Goal: Transaction & Acquisition: Download file/media

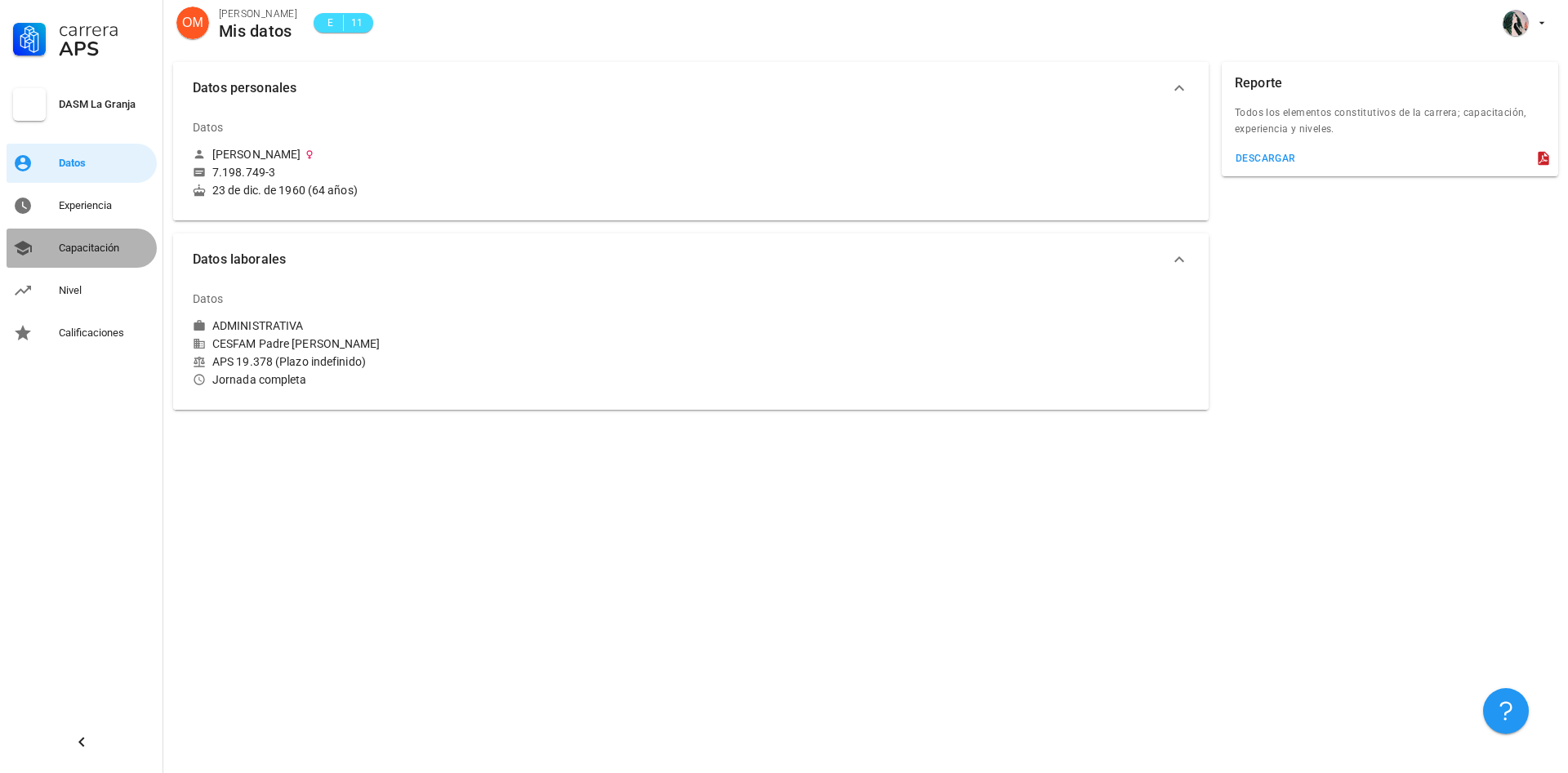
click at [86, 245] on div "Capacitación" at bounding box center [105, 248] width 92 height 13
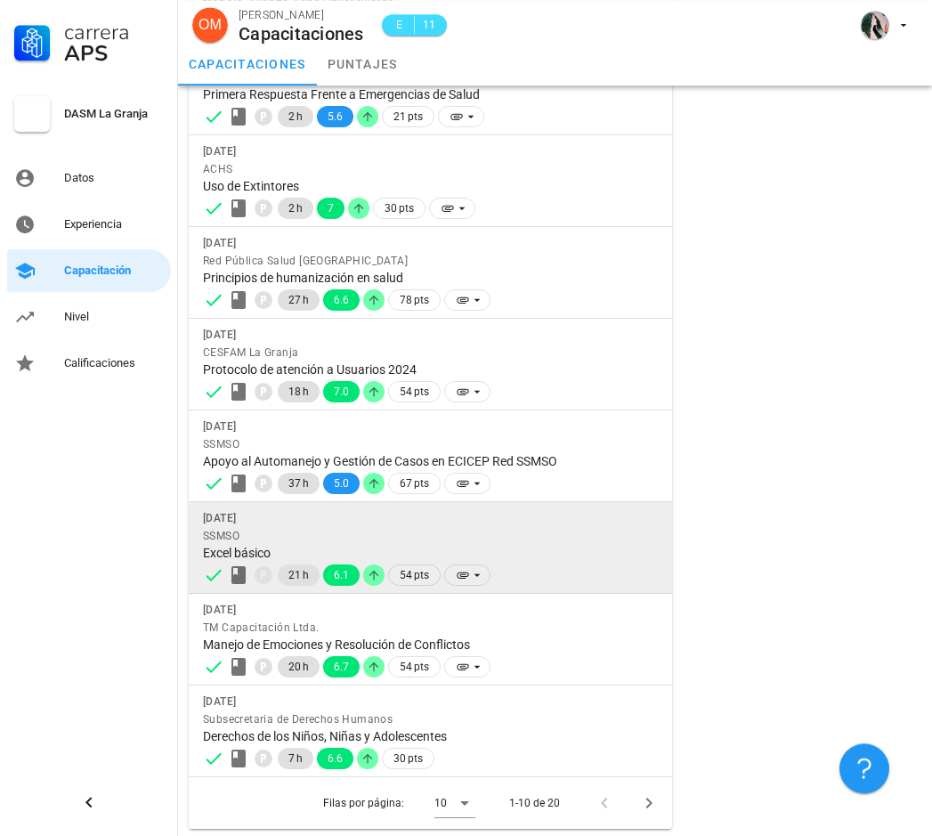
scroll to position [373, 0]
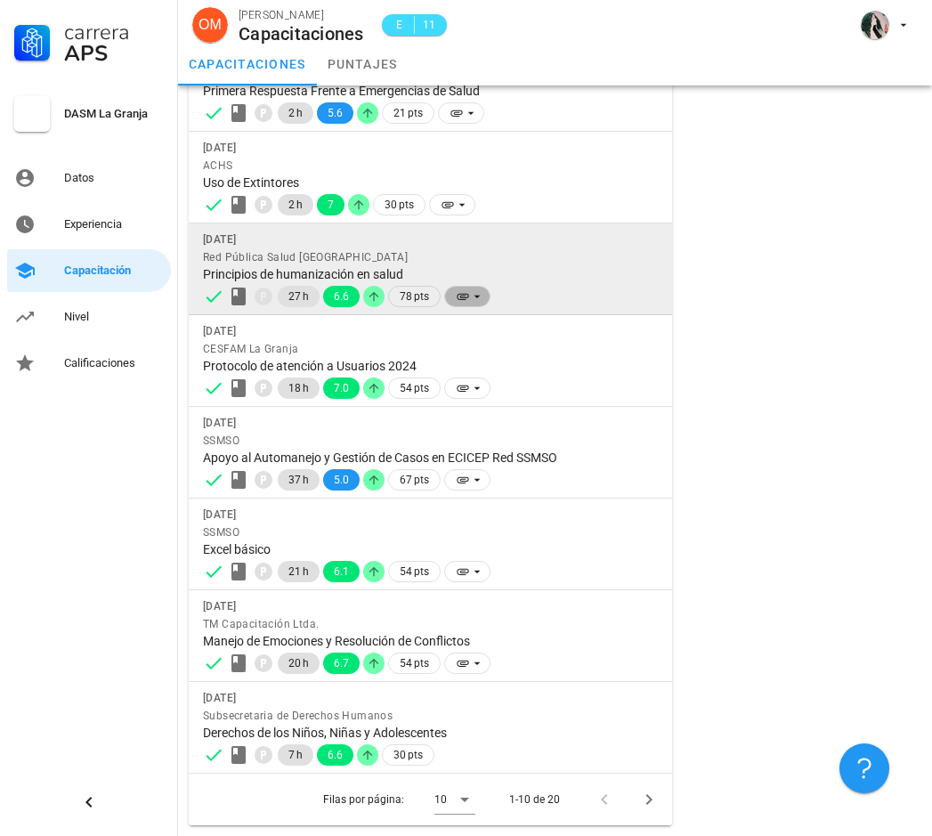
click at [451, 293] on span at bounding box center [467, 296] width 46 height 21
click at [312, 264] on div "Red Pública Salud [GEOGRAPHIC_DATA]" at bounding box center [430, 257] width 455 height 18
click at [311, 263] on span "Red Pública Salud [GEOGRAPHIC_DATA]" at bounding box center [305, 257] width 205 height 12
click at [435, 254] on div "Red Pública Salud [GEOGRAPHIC_DATA]" at bounding box center [430, 257] width 455 height 18
click at [438, 255] on div "Red Pública Salud [GEOGRAPHIC_DATA]" at bounding box center [430, 257] width 455 height 18
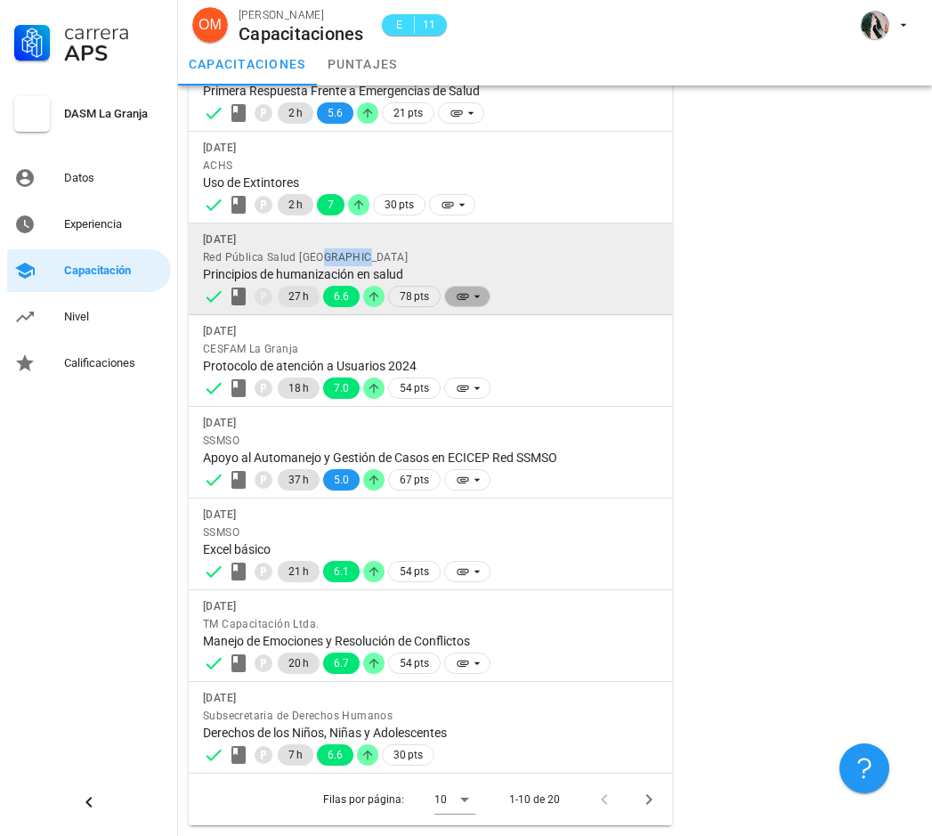
click at [456, 290] on icon at bounding box center [463, 296] width 14 height 14
click at [479, 295] on icon at bounding box center [477, 296] width 14 height 14
click at [479, 296] on icon at bounding box center [477, 296] width 14 height 14
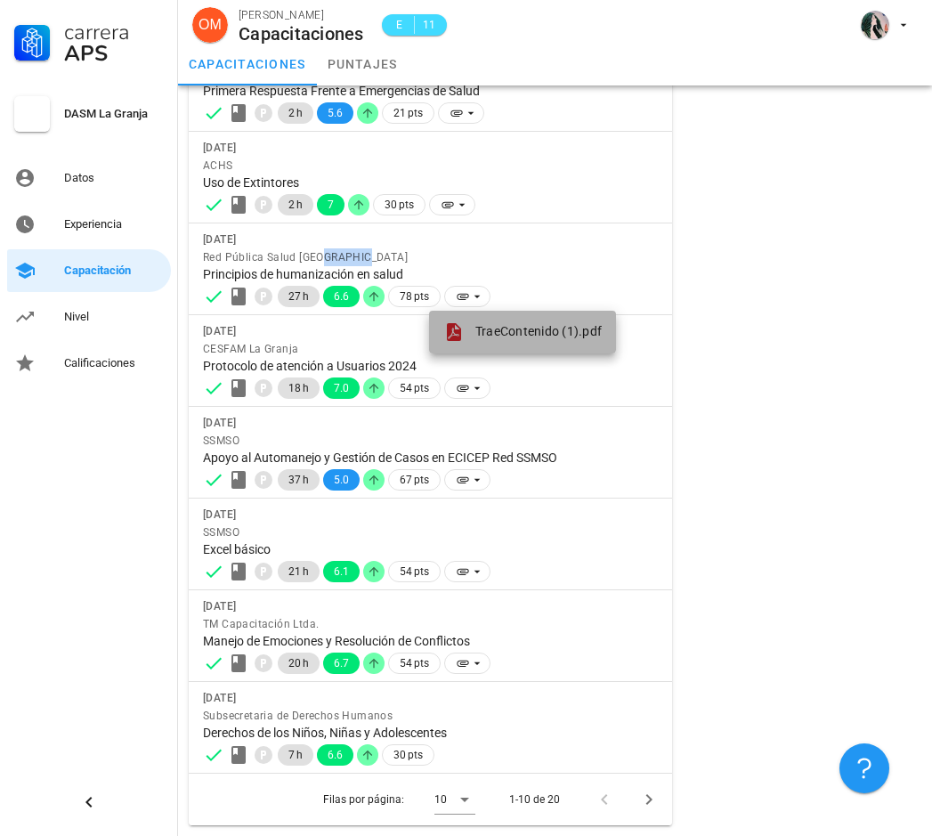
click at [475, 322] on div "TraeContenido (1).pdf" at bounding box center [522, 331] width 158 height 21
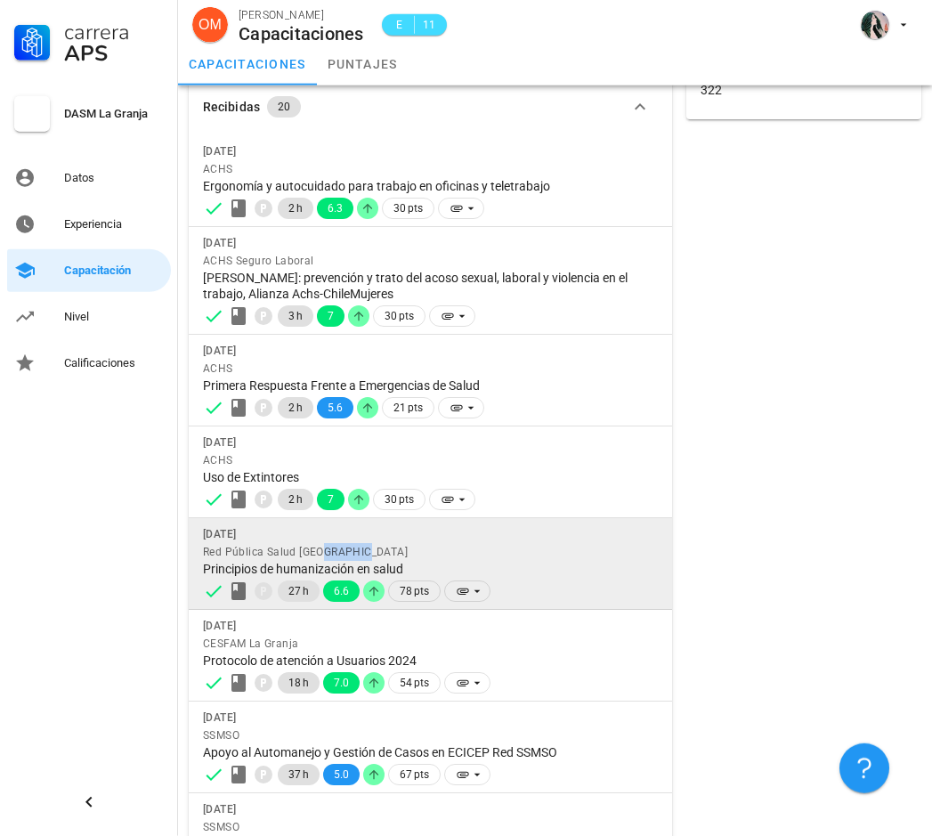
scroll to position [0, 0]
